Goal: Task Accomplishment & Management: Manage account settings

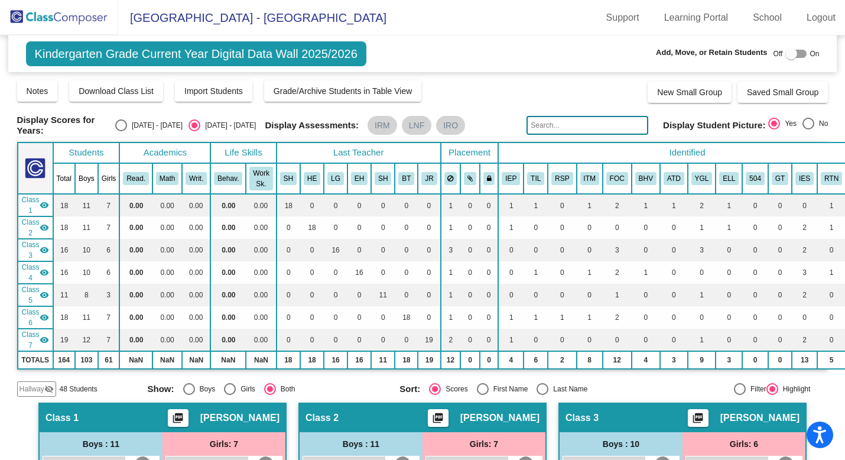
scroll to position [11, 0]
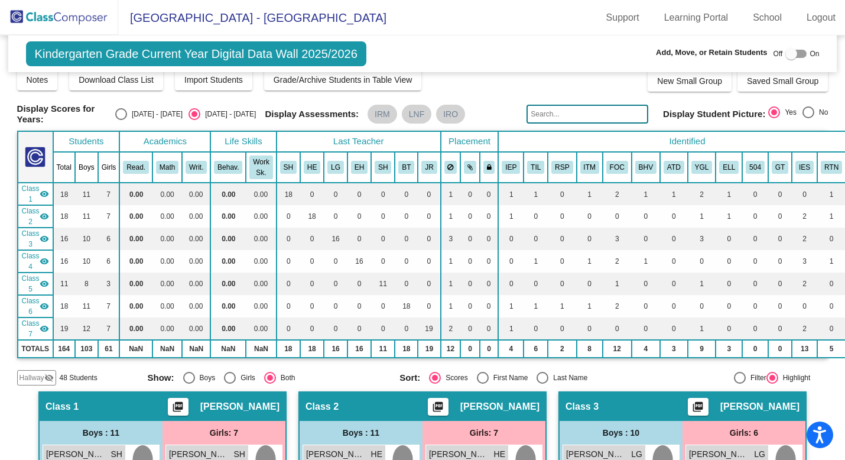
click at [72, 17] on img at bounding box center [59, 17] width 118 height 35
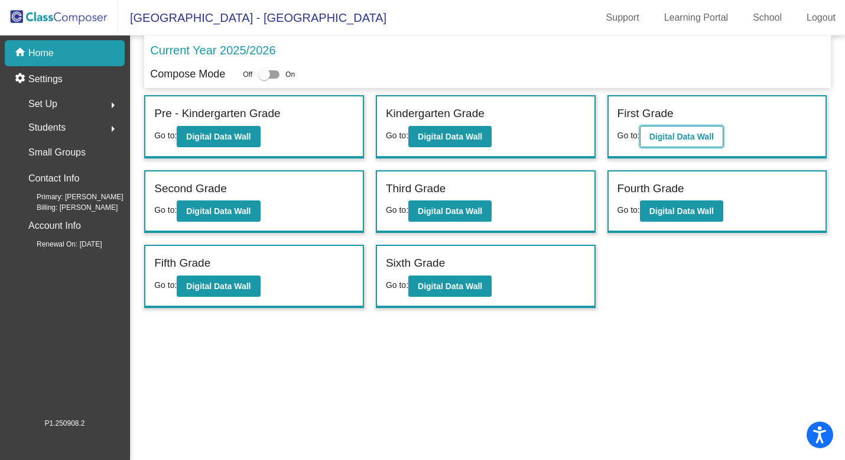
click at [670, 142] on button "Digital Data Wall" at bounding box center [681, 136] width 83 height 21
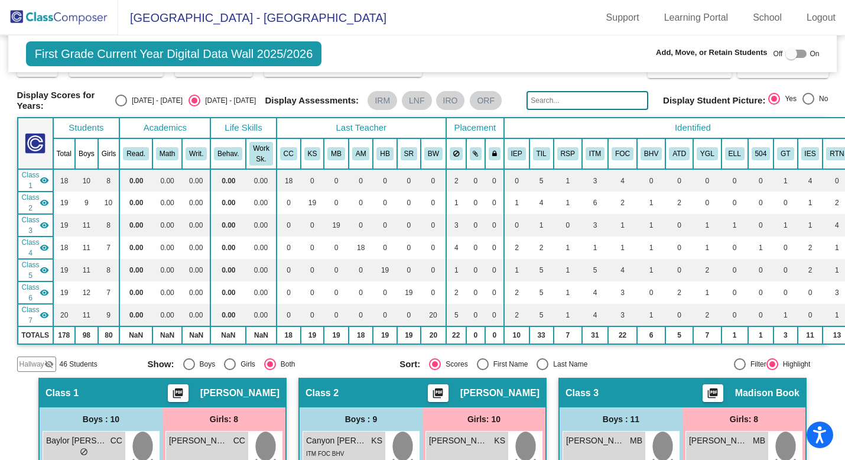
scroll to position [33, 0]
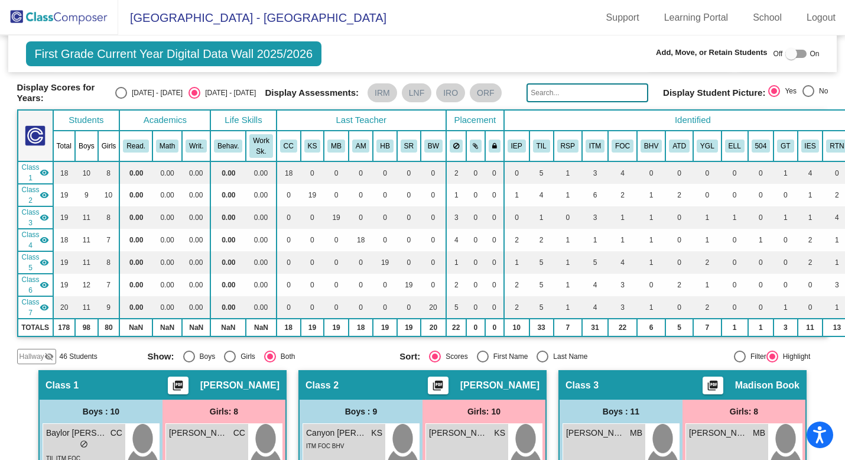
click at [788, 53] on div at bounding box center [792, 54] width 12 height 12
checkbox input "true"
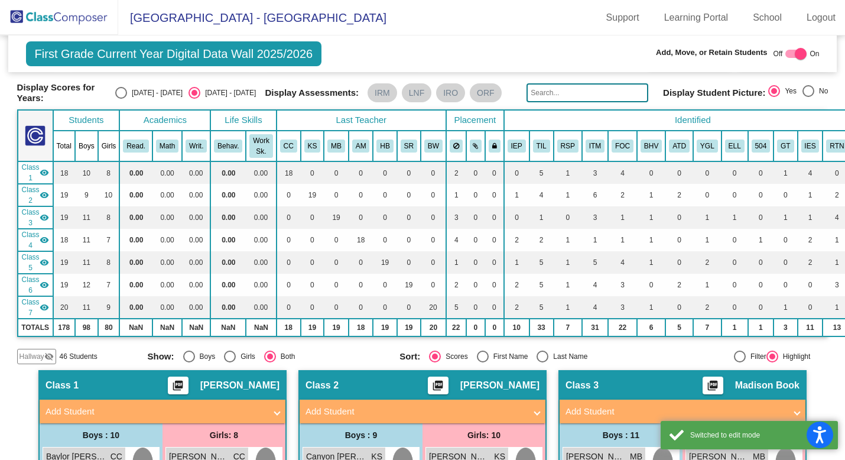
click at [33, 355] on span "Hallway" at bounding box center [32, 356] width 25 height 11
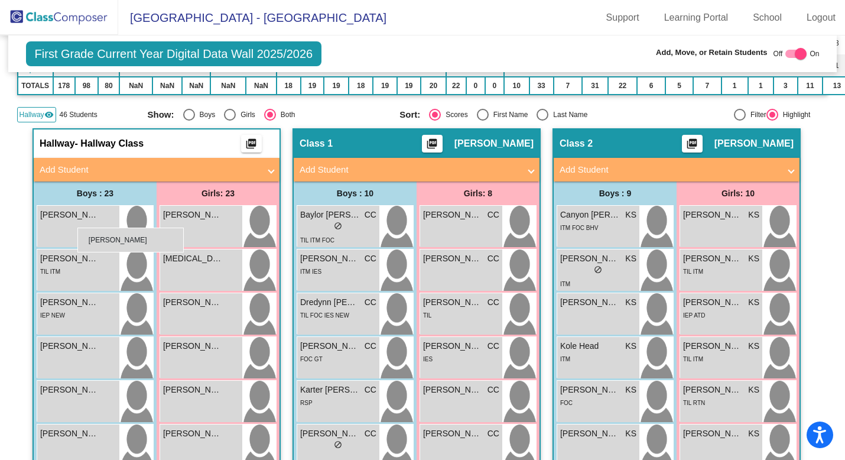
scroll to position [261, 0]
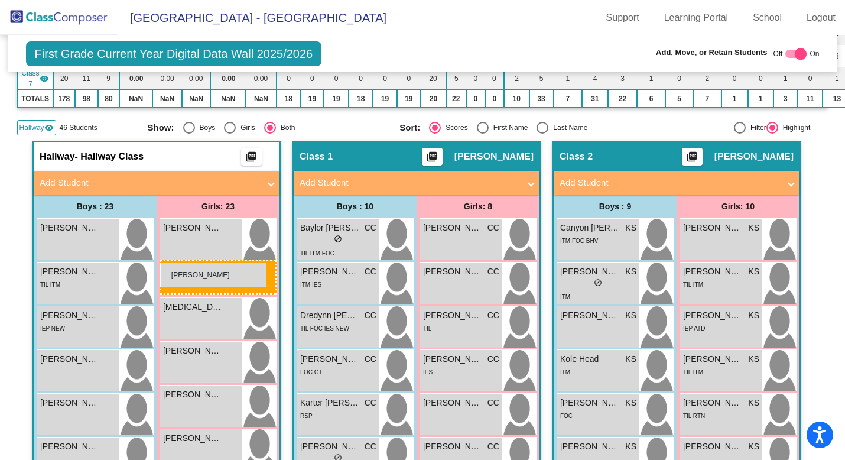
drag, startPoint x: 337, startPoint y: 359, endPoint x: 160, endPoint y: 262, distance: 201.6
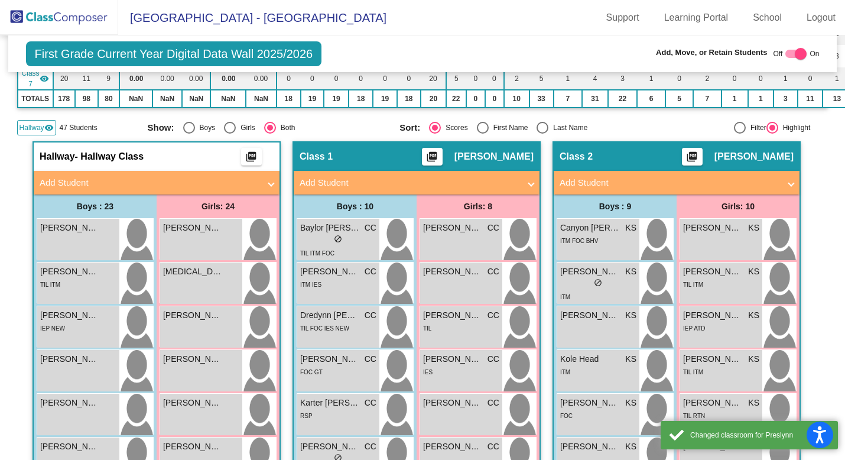
click at [27, 124] on span "Hallway" at bounding box center [32, 127] width 25 height 11
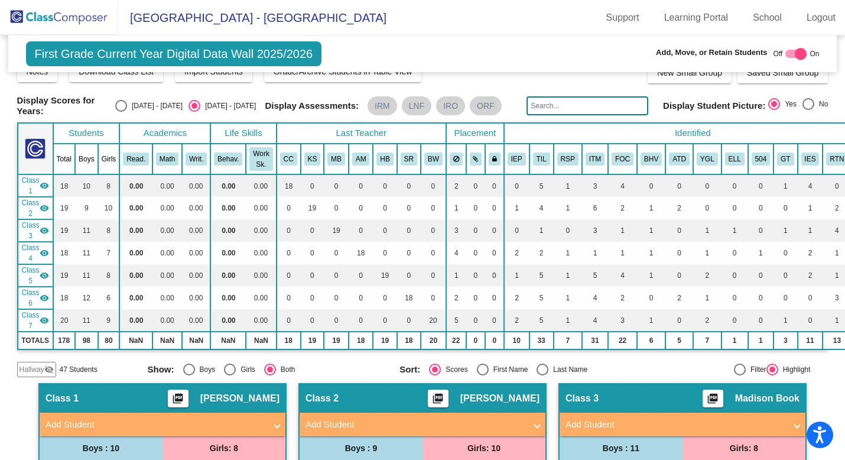
scroll to position [0, 0]
